Goal: Transaction & Acquisition: Purchase product/service

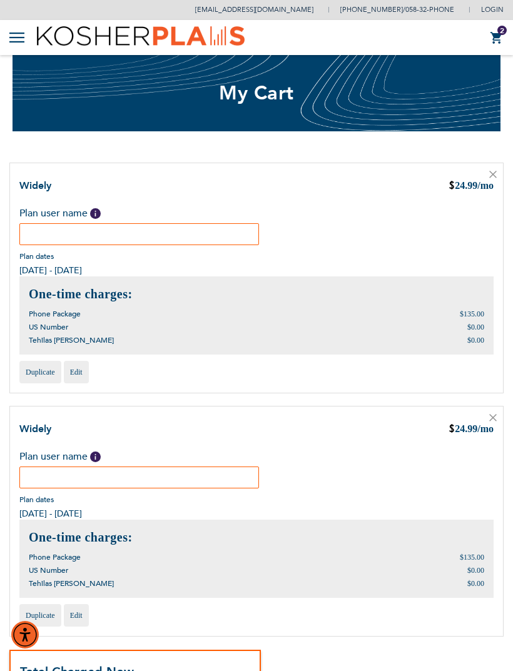
click at [203, 236] on input "text" at bounding box center [139, 234] width 240 height 22
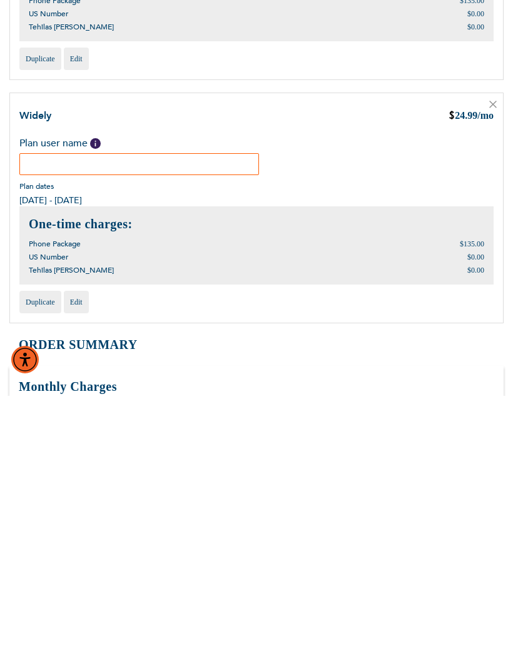
scroll to position [51, 0]
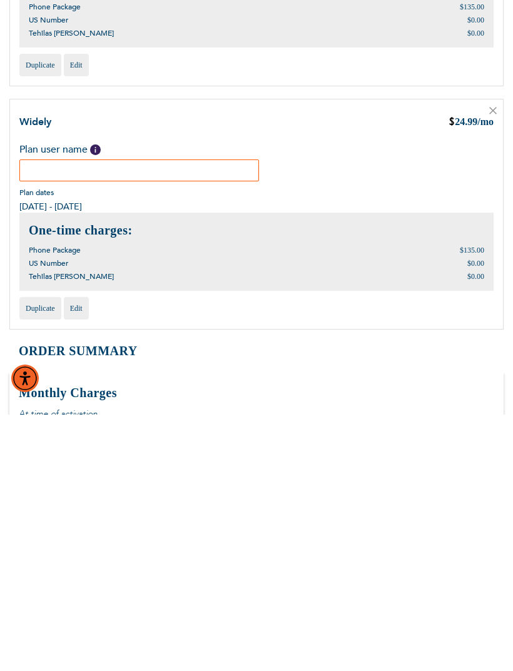
type input "[PERSON_NAME]"
click at [43, 561] on span "Duplicate" at bounding box center [40, 565] width 29 height 9
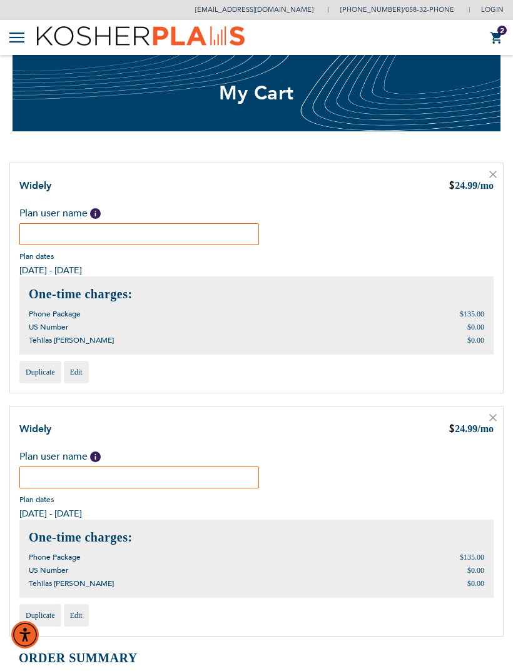
click at [491, 177] on icon at bounding box center [493, 175] width 8 height 8
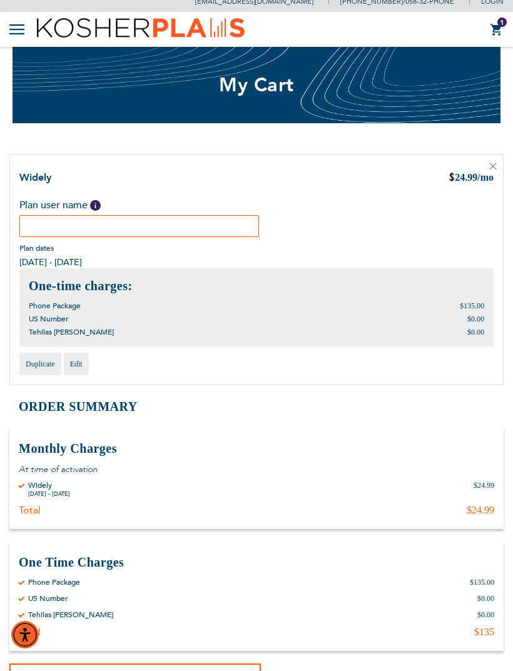
scroll to position [9, 0]
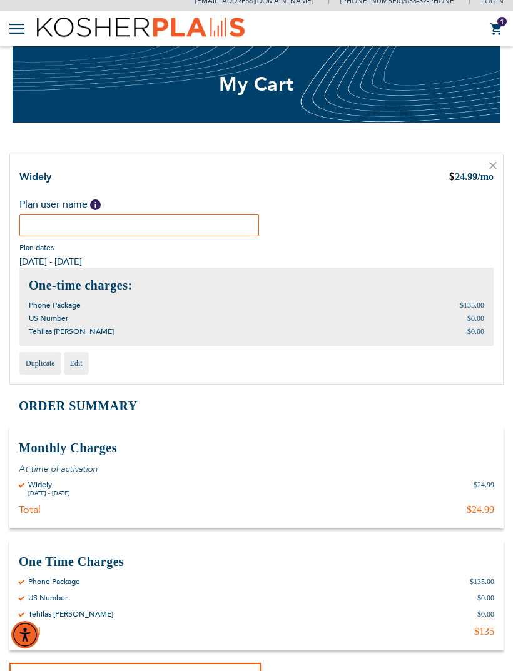
click at [175, 235] on input "text" at bounding box center [139, 226] width 240 height 22
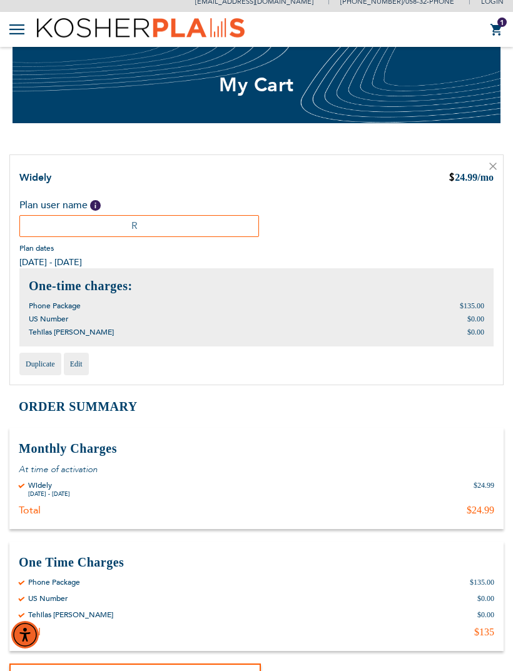
click at [95, 206] on span "Help" at bounding box center [95, 205] width 11 height 11
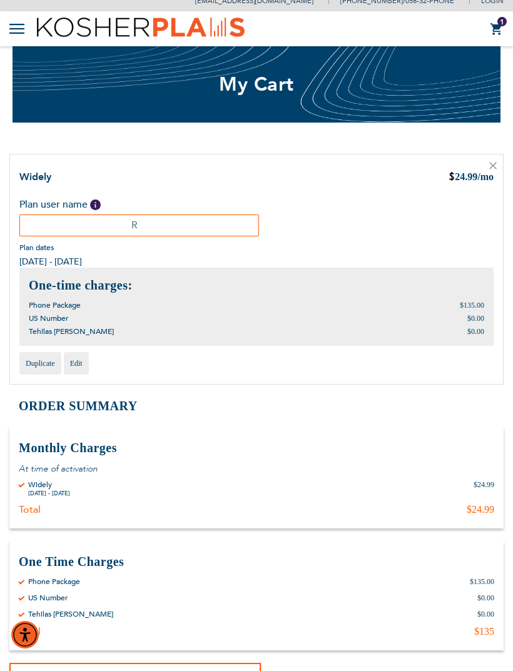
click at [308, 213] on div "Plan user name Help Please fill in the students name. If plan user is not a stu…" at bounding box center [256, 217] width 474 height 39
click at [170, 222] on input "R" at bounding box center [139, 226] width 240 height 22
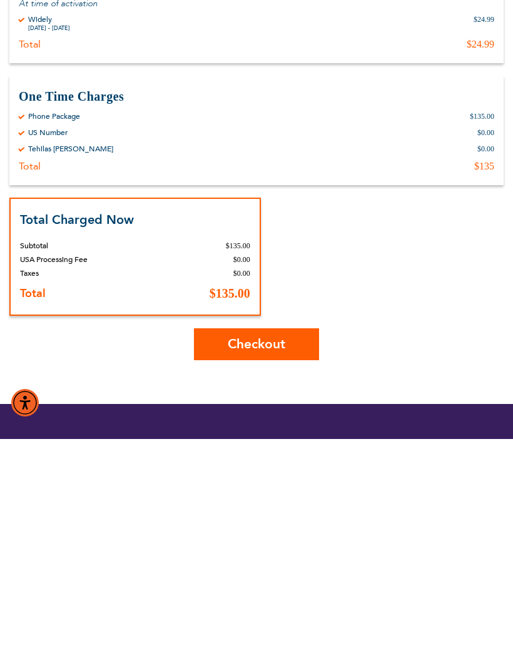
type input "Riki Gross"
click at [274, 567] on span "Checkout" at bounding box center [257, 576] width 58 height 18
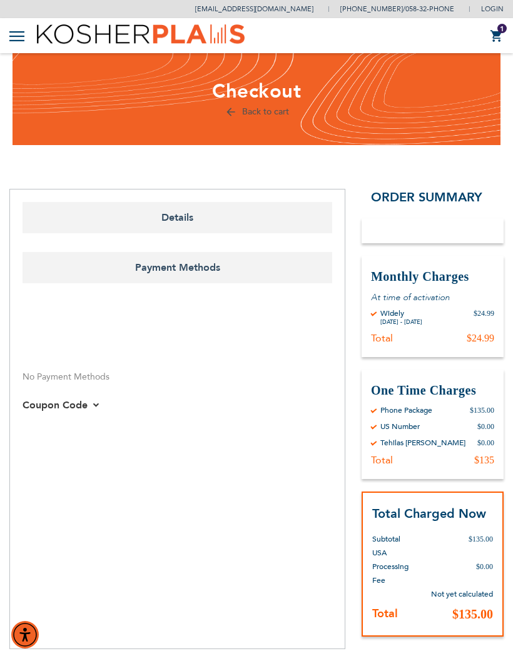
select select "US"
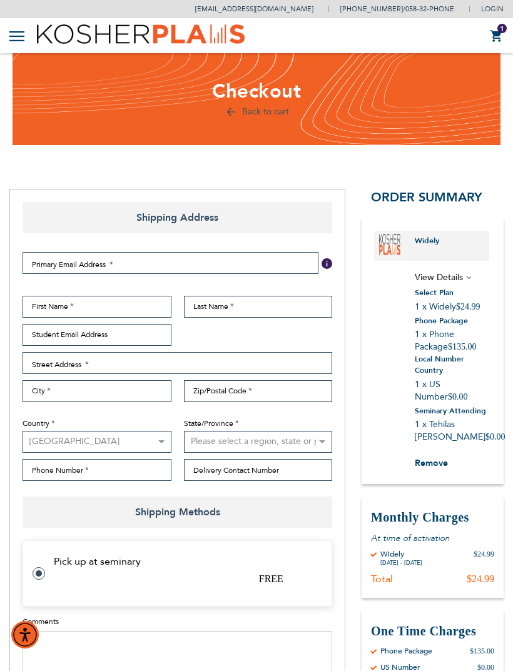
select select "US"
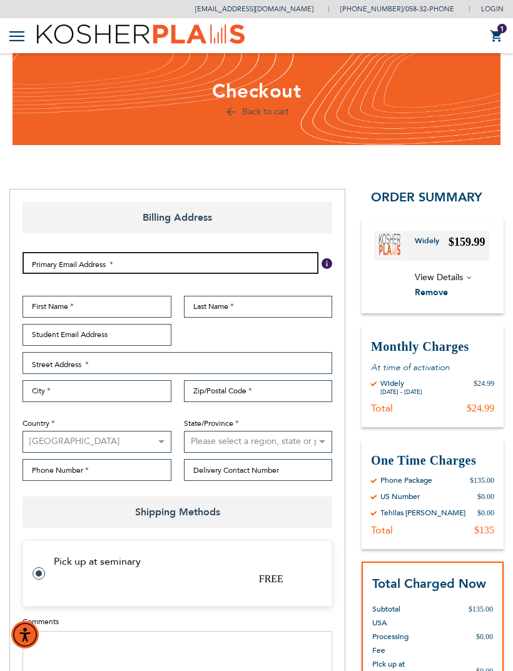
click at [160, 256] on input "Email Address" at bounding box center [171, 263] width 296 height 22
type input "egr"
type input "Egross9@gmail.con"
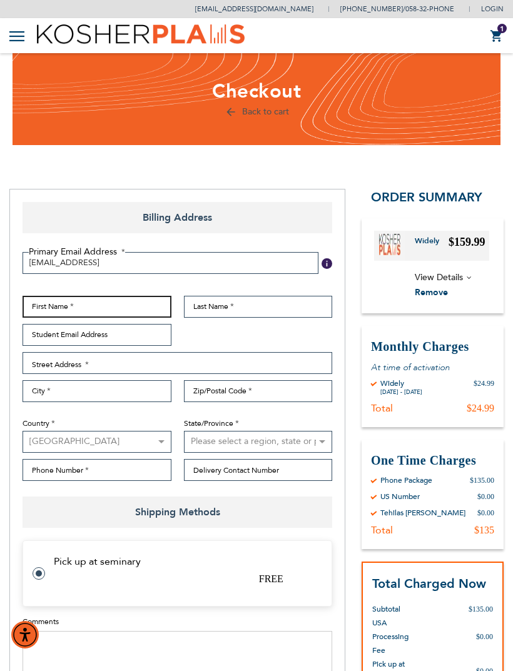
click at [126, 304] on input "First Name" at bounding box center [97, 307] width 149 height 22
type input "Riki"
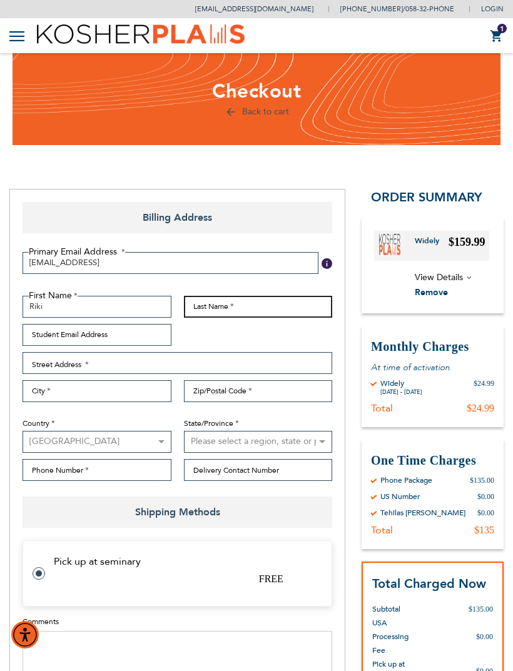
click at [271, 312] on input "Last Name" at bounding box center [258, 307] width 149 height 22
type input "Gross"
click at [141, 335] on input "Student Email Address" at bounding box center [97, 335] width 149 height 22
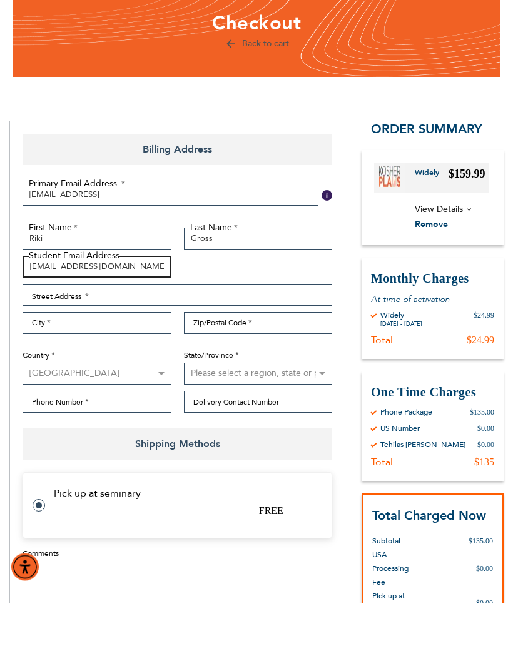
type input "Rikigross2@gmail.com"
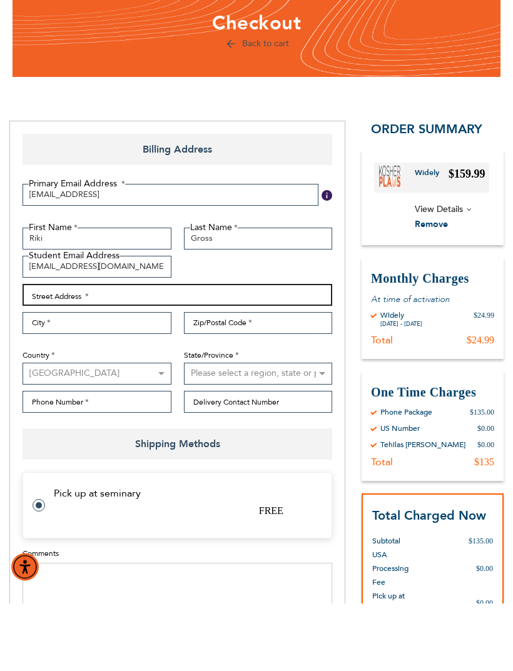
click at [156, 352] on input "Street Address: Line 1" at bounding box center [178, 363] width 310 height 22
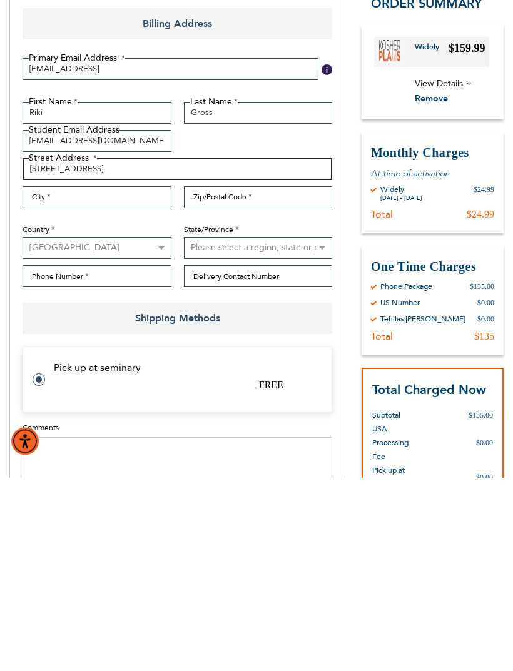
type input "5 Windermere street"
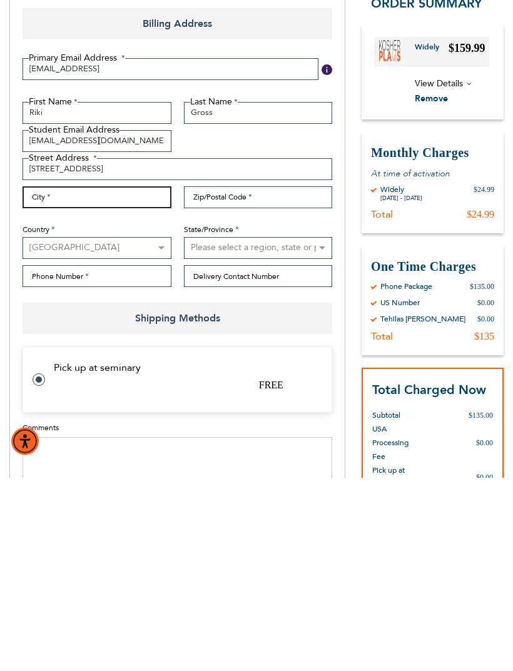
click at [132, 380] on input "City" at bounding box center [97, 391] width 149 height 22
type input "Lakewood"
click at [292, 380] on input "Zip/Postal Code" at bounding box center [258, 391] width 149 height 22
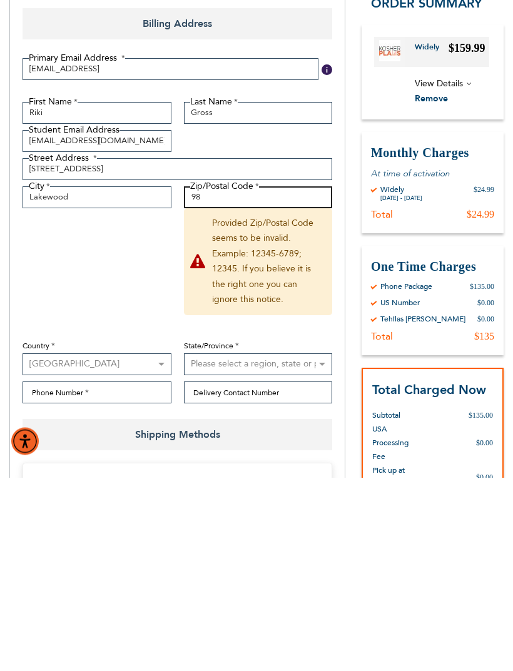
type input "9"
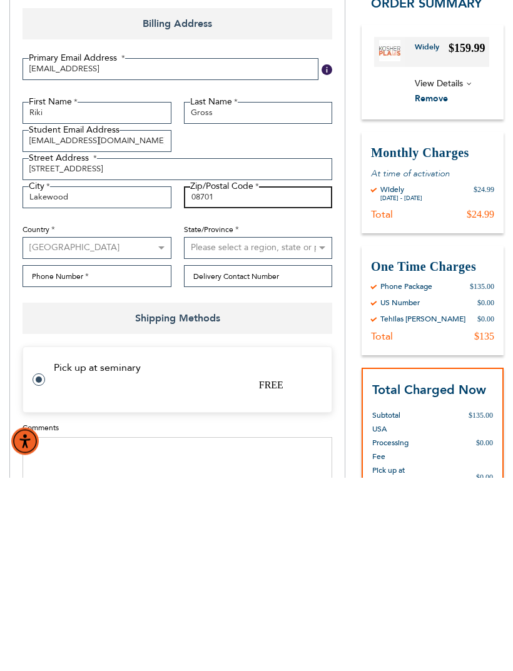
type input "08701"
click at [310, 431] on select "Please select a region, state or province. Alabama Alaska American Samoa Arizon…" at bounding box center [258, 442] width 149 height 22
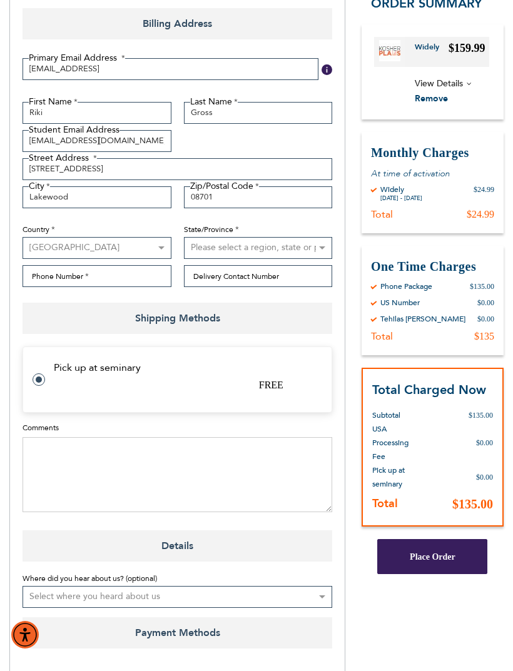
select select "41"
click at [152, 280] on input "Phone Number" at bounding box center [97, 276] width 149 height 22
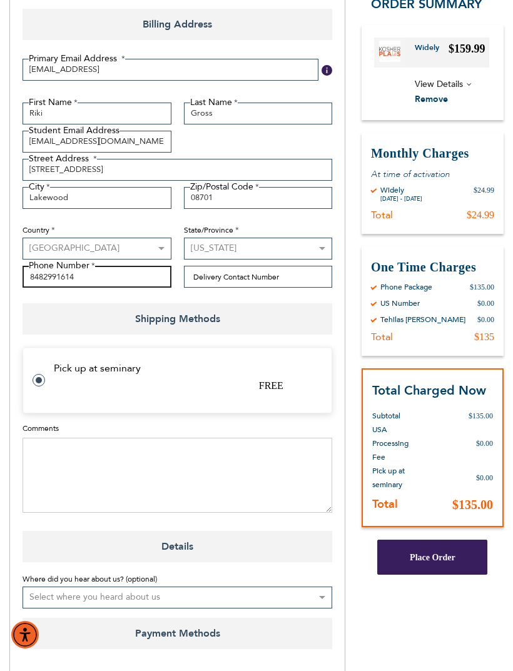
type input "8482991614"
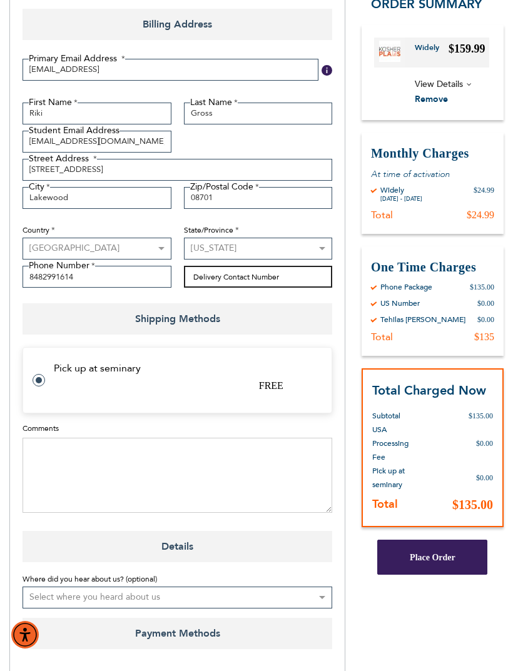
click at [293, 283] on input "Delivery Contact Number" at bounding box center [258, 277] width 149 height 22
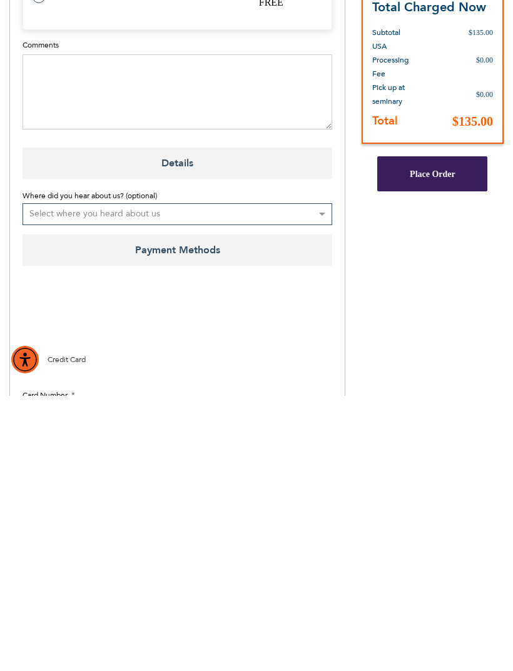
type input "Riki gross"
click at [321, 479] on select "Select where you heard about us Existing Customer Friend Other School/Group BP …" at bounding box center [178, 490] width 310 height 22
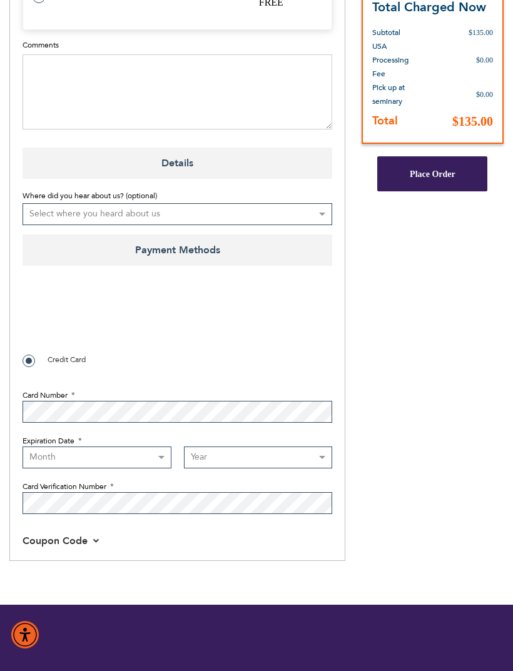
select select "4"
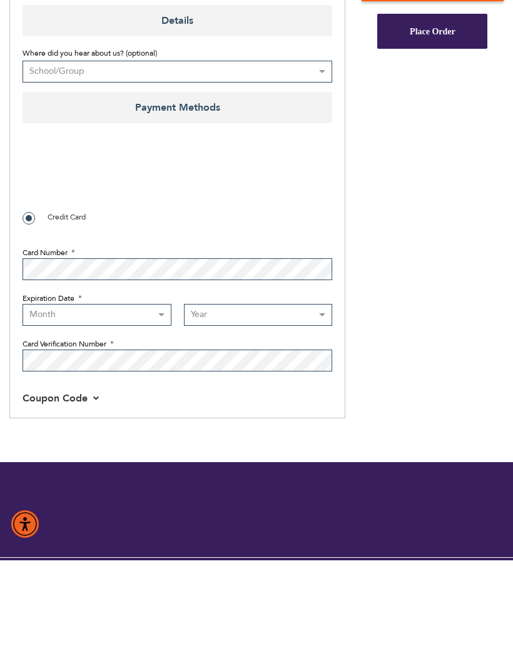
scroll to position [630, 0]
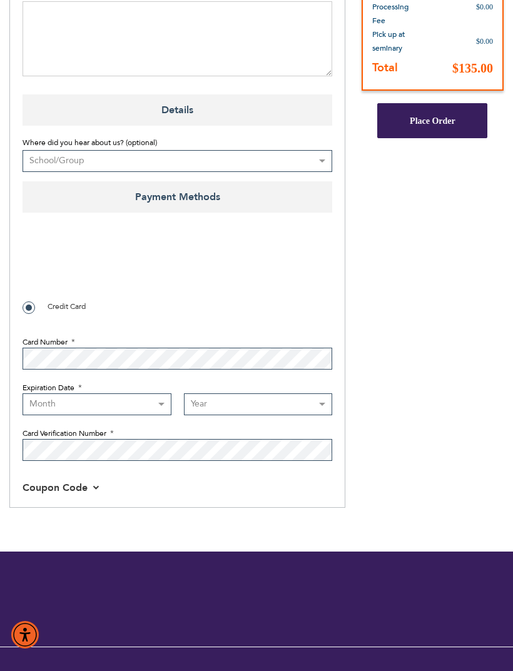
click at [200, 164] on select "Select where you heard about us Existing Customer Friend Other School/Group BP …" at bounding box center [178, 161] width 310 height 22
checkbox input "true"
click at [43, 414] on select "Month 01 - January 02 - February 03 - March 04 - April 05 - May 06 - June 07 - …" at bounding box center [97, 404] width 149 height 22
select select "6"
click at [190, 400] on select "Year 2025 2026 2027 2028 2029 2030 2031 2032 2033 2034 2035 2036 2037 2038 2039…" at bounding box center [258, 404] width 149 height 22
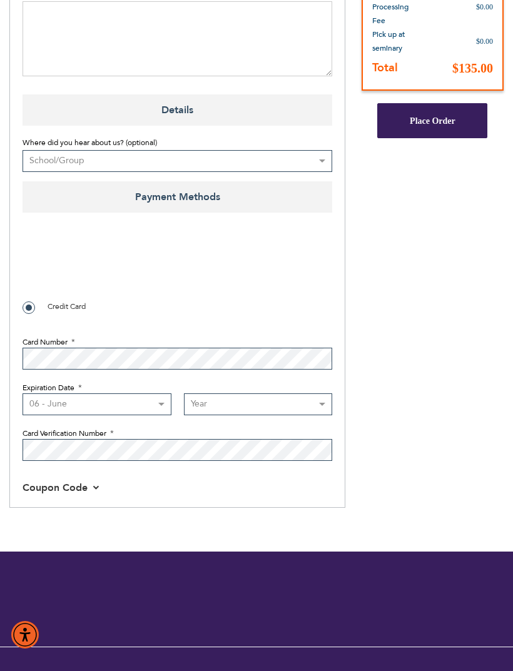
select select "2027"
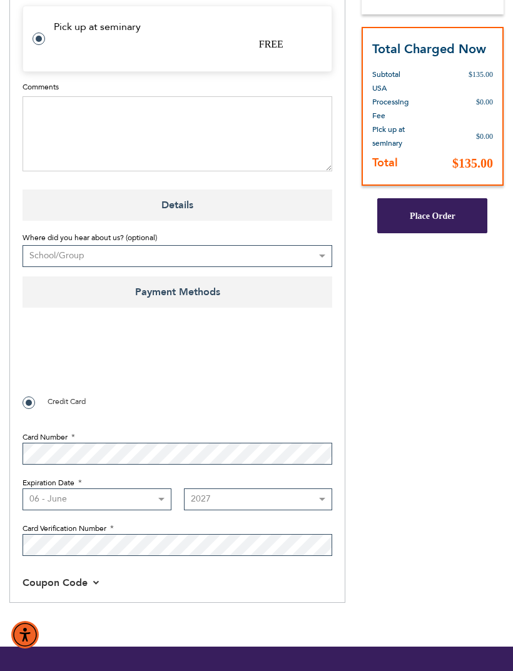
scroll to position [534, 0]
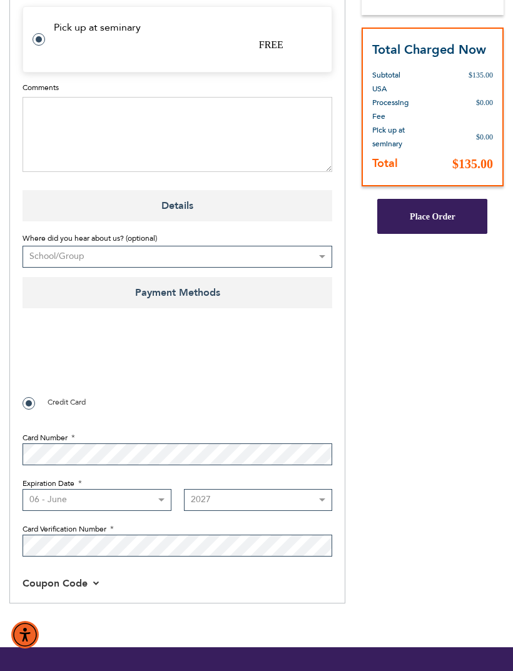
click at [469, 217] on button "Place Order" at bounding box center [432, 216] width 110 height 35
